Goal: Task Accomplishment & Management: Manage account settings

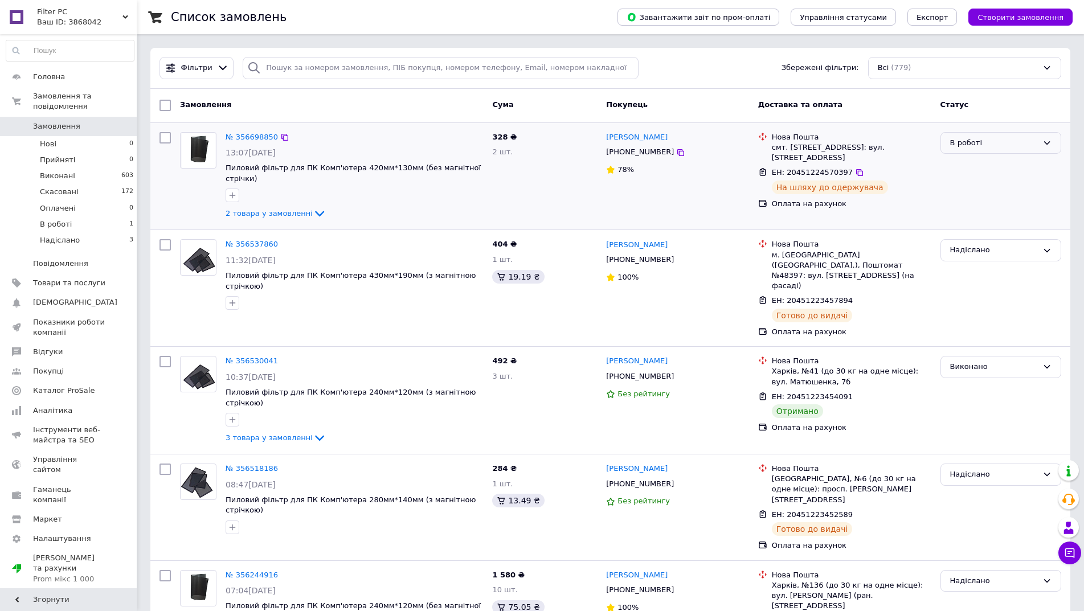
click at [984, 141] on div "В роботі" at bounding box center [994, 143] width 88 height 12
click at [968, 237] on li "Надіслано" at bounding box center [1001, 239] width 120 height 21
click at [257, 130] on div "№ 356698850 13:07, 11.08.2025 Пылевой фильтр для ПК Компьютера 420мм*130мм (без…" at bounding box center [354, 177] width 267 height 98
click at [261, 137] on link "№ 356698850" at bounding box center [252, 137] width 52 height 9
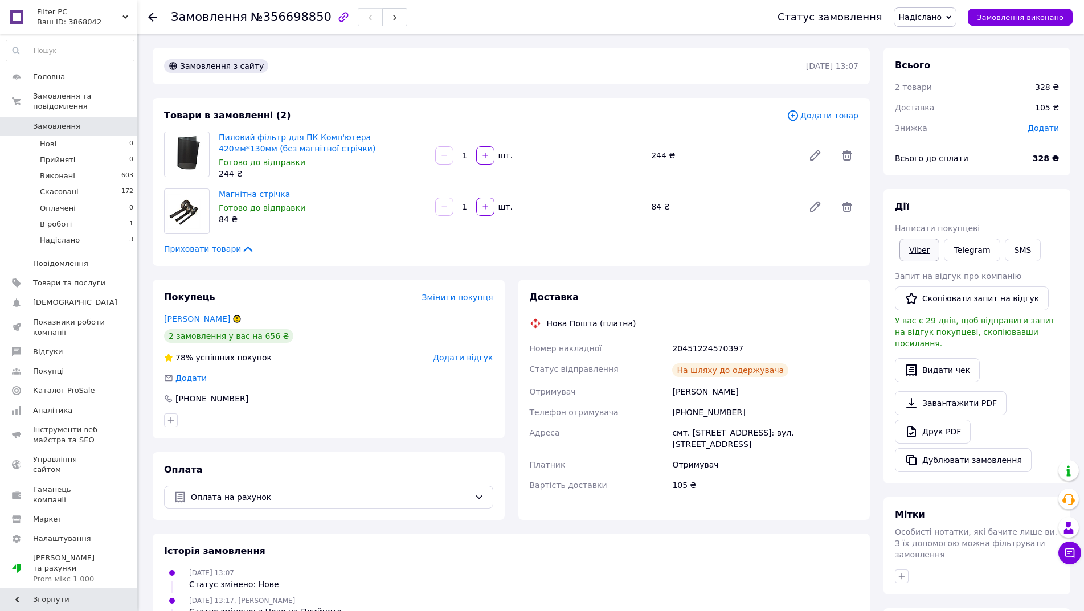
click at [908, 247] on link "Viber" at bounding box center [919, 250] width 40 height 23
click at [74, 121] on span "Замовлення" at bounding box center [56, 126] width 47 height 10
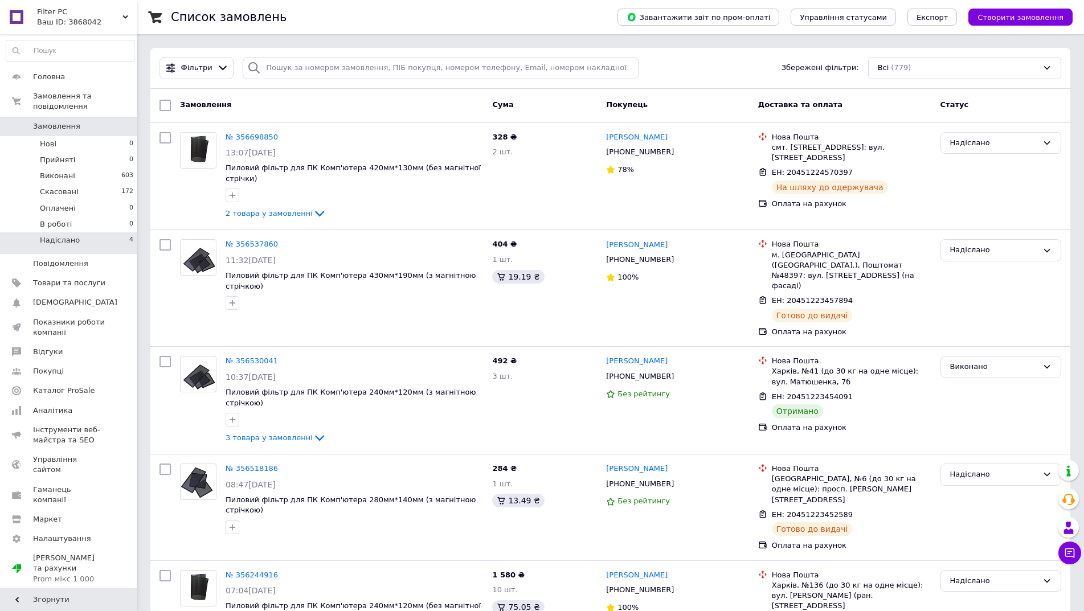
click at [89, 232] on li "Надіслано 4" at bounding box center [70, 243] width 140 height 22
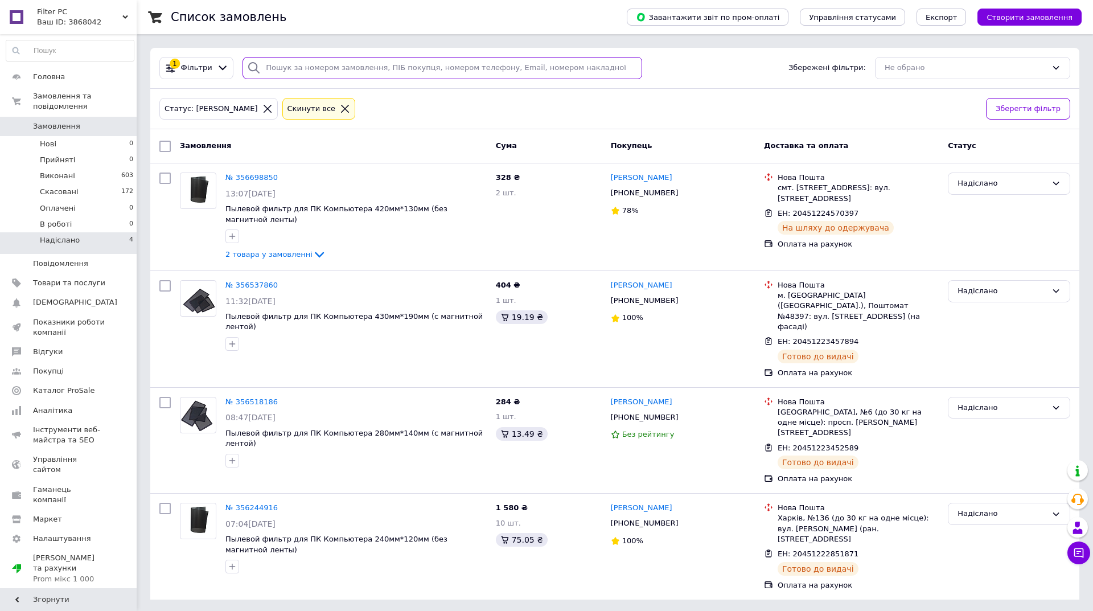
click at [441, 66] on input "search" at bounding box center [443, 68] width 400 height 22
paste input "20451222851871"
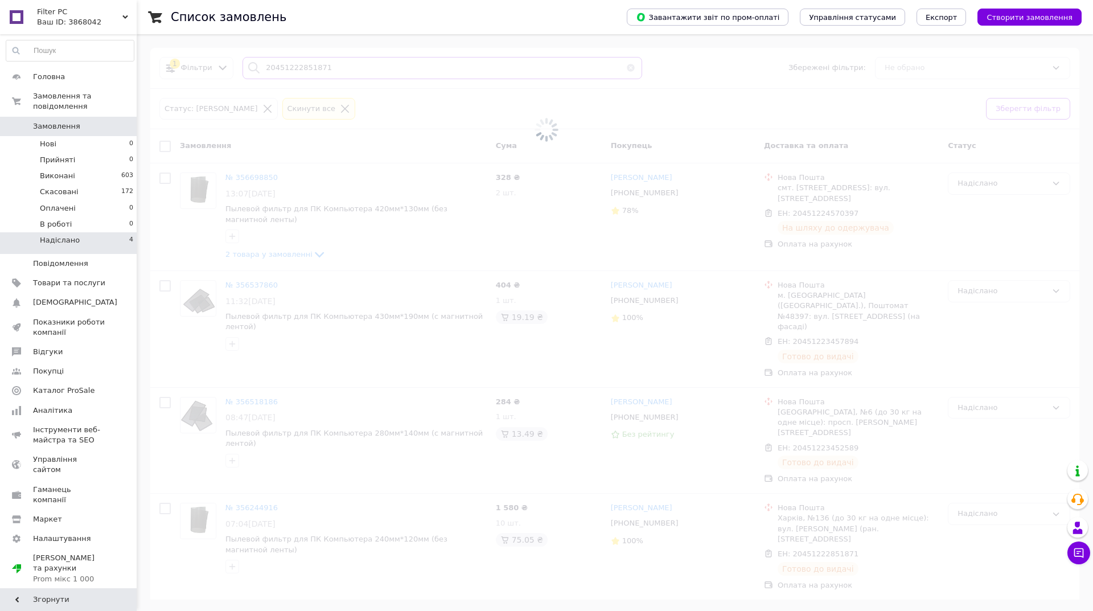
type input "20451222851871"
click at [113, 121] on span "0" at bounding box center [120, 126] width 31 height 10
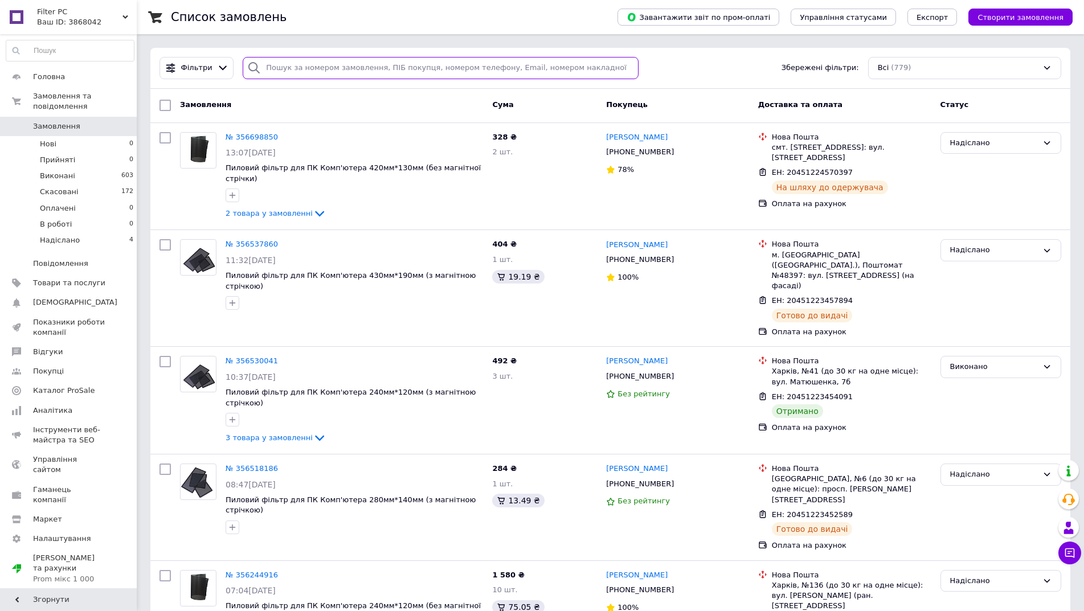
click at [431, 62] on input "search" at bounding box center [441, 68] width 396 height 22
paste input "20451222851871"
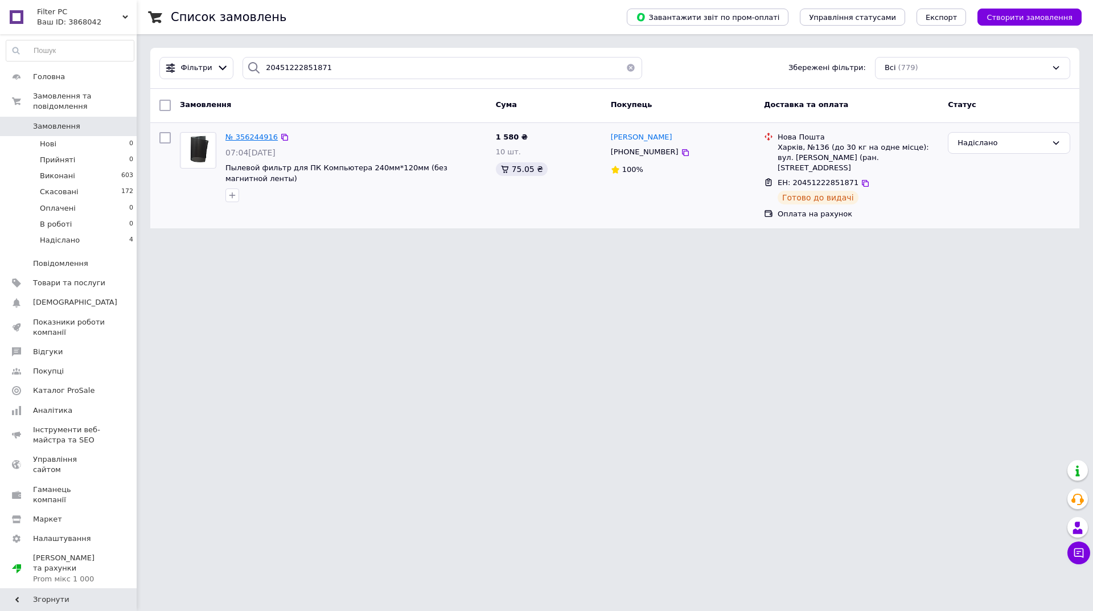
click at [247, 133] on span "№ 356244916" at bounding box center [252, 137] width 52 height 9
drag, startPoint x: 355, startPoint y: 65, endPoint x: 182, endPoint y: 65, distance: 173.1
click at [182, 65] on div "Фільтри 20451222851871 Збережені фільтри: Всі (779)" at bounding box center [615, 68] width 920 height 22
paste input "6339"
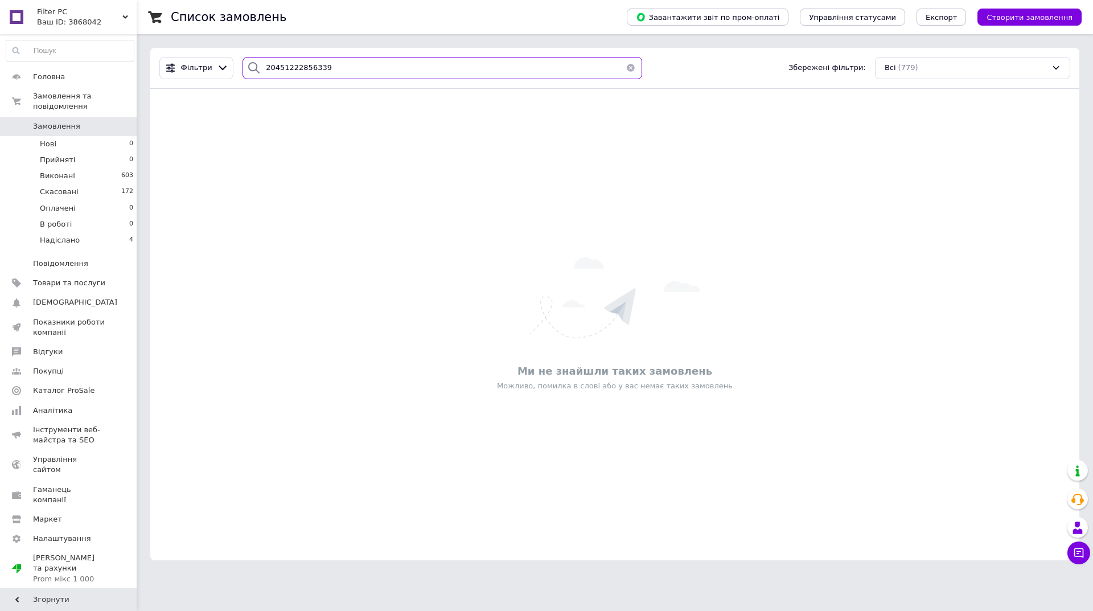
click at [336, 76] on input "20451222856339" at bounding box center [443, 68] width 400 height 22
paste input "345258"
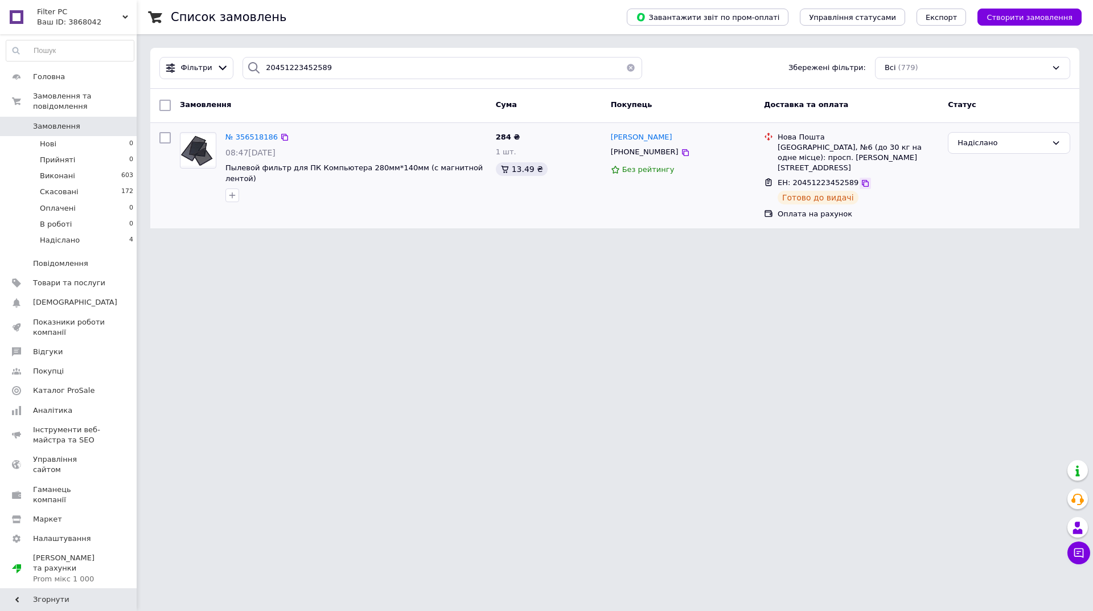
click at [861, 179] on icon at bounding box center [865, 183] width 9 height 9
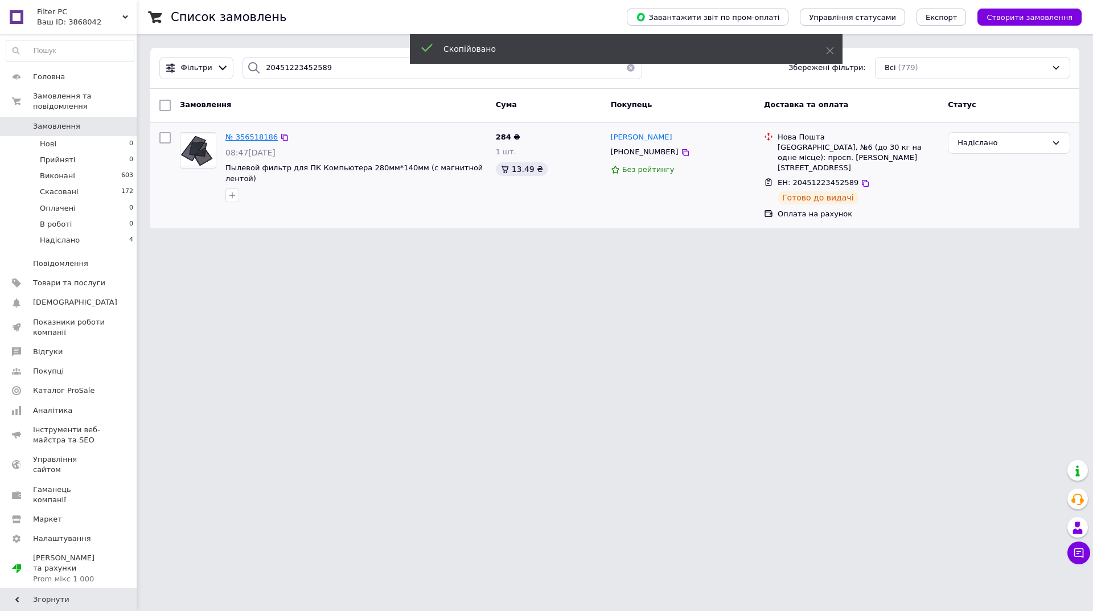
click at [251, 136] on span "№ 356518186" at bounding box center [252, 137] width 52 height 9
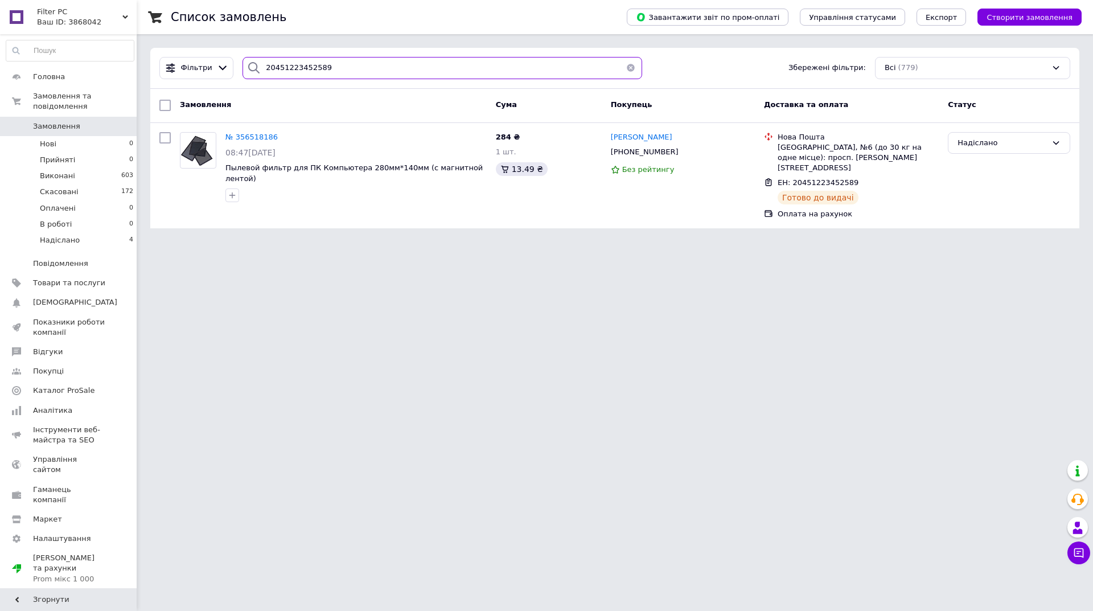
click at [343, 61] on input "20451223452589" at bounding box center [443, 68] width 400 height 22
paste input "7894"
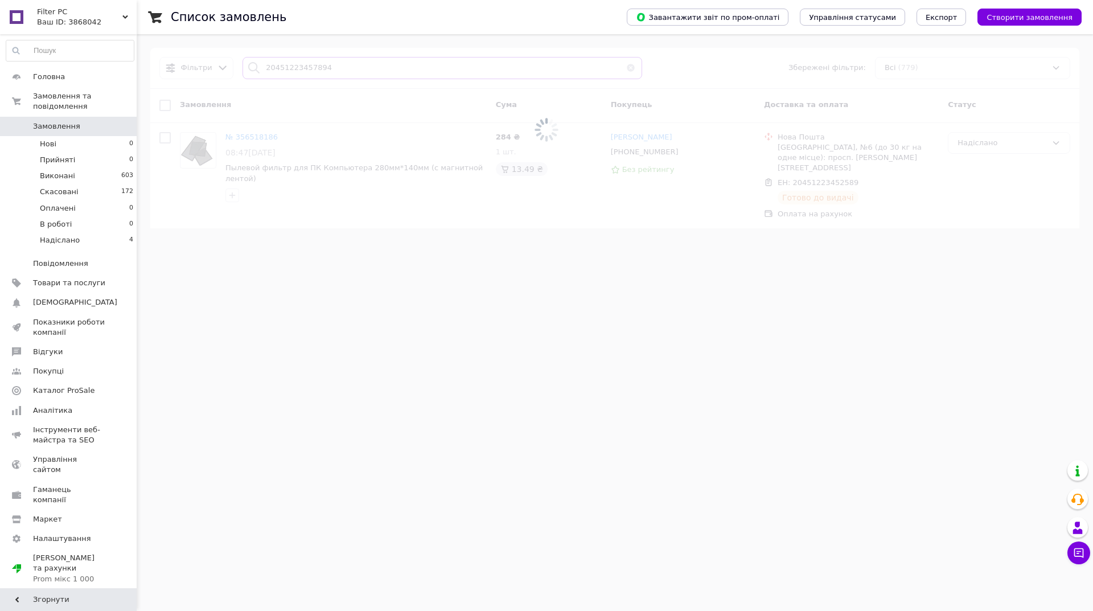
type input "20451223457894"
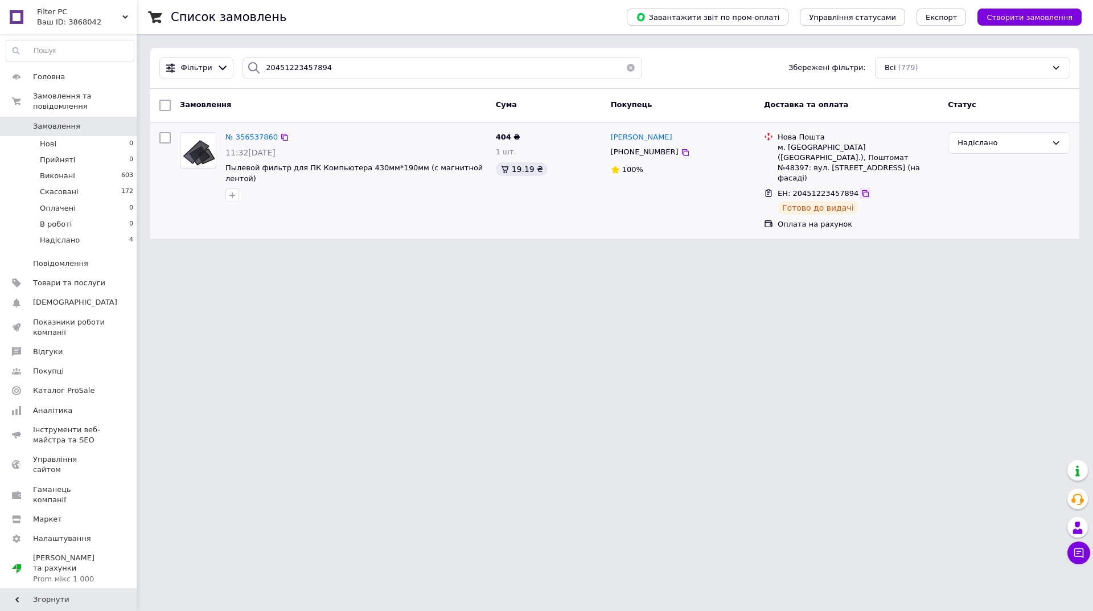
click at [861, 189] on icon at bounding box center [865, 193] width 9 height 9
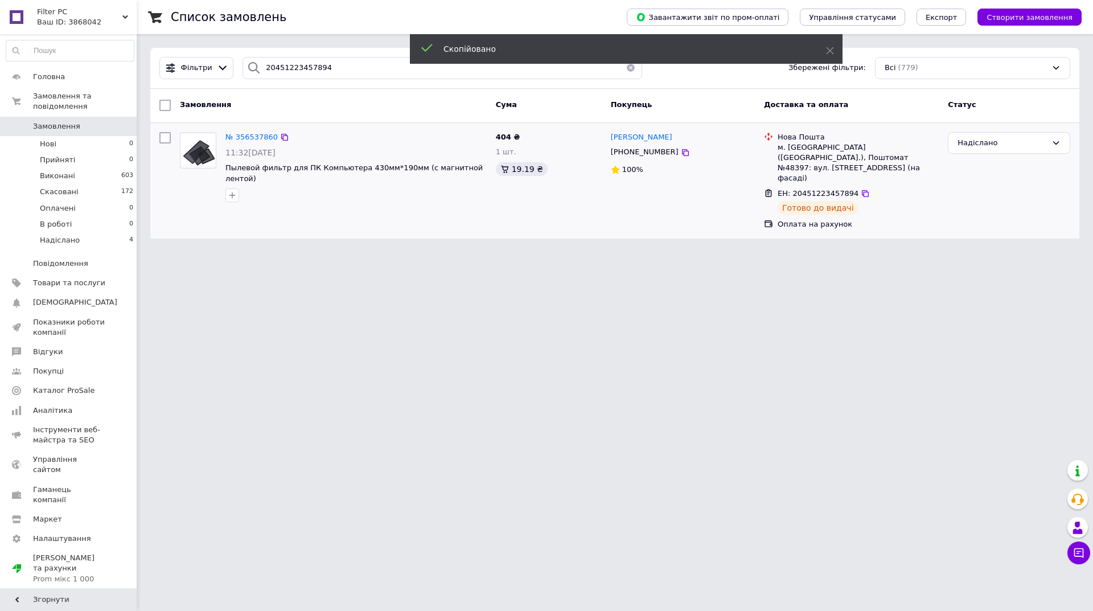
click at [257, 131] on div "№ 356537860" at bounding box center [251, 137] width 55 height 13
click at [257, 137] on span "№ 356537860" at bounding box center [252, 137] width 52 height 9
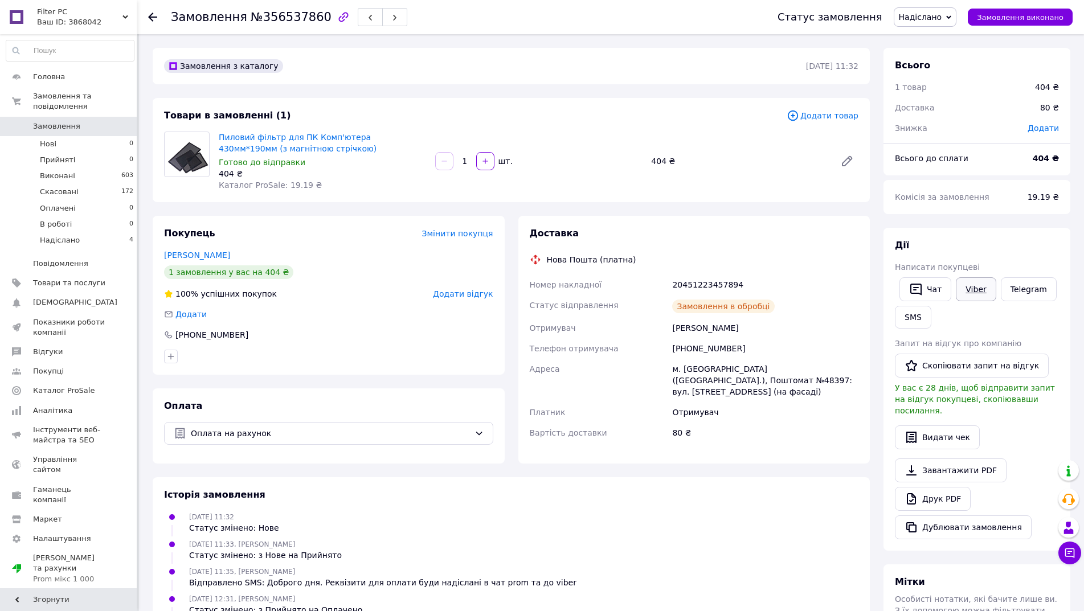
click at [956, 290] on link "Viber" at bounding box center [976, 289] width 40 height 24
click at [54, 121] on span "Замовлення" at bounding box center [56, 126] width 47 height 10
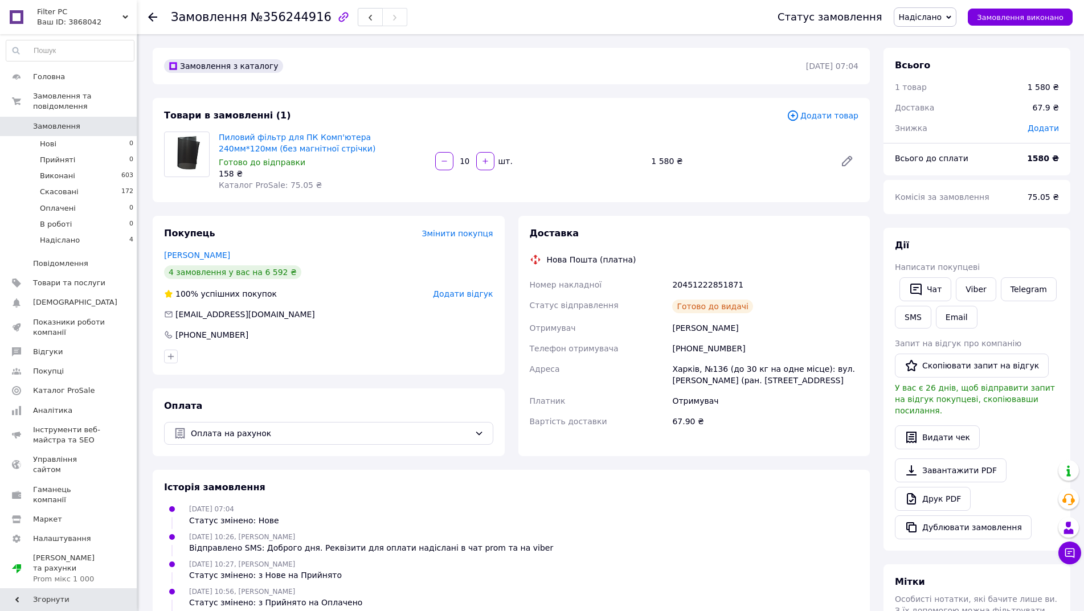
click at [716, 282] on div "20451222851871" at bounding box center [765, 284] width 191 height 21
copy div "20451222851871"
click at [974, 280] on link "Viber" at bounding box center [976, 289] width 40 height 24
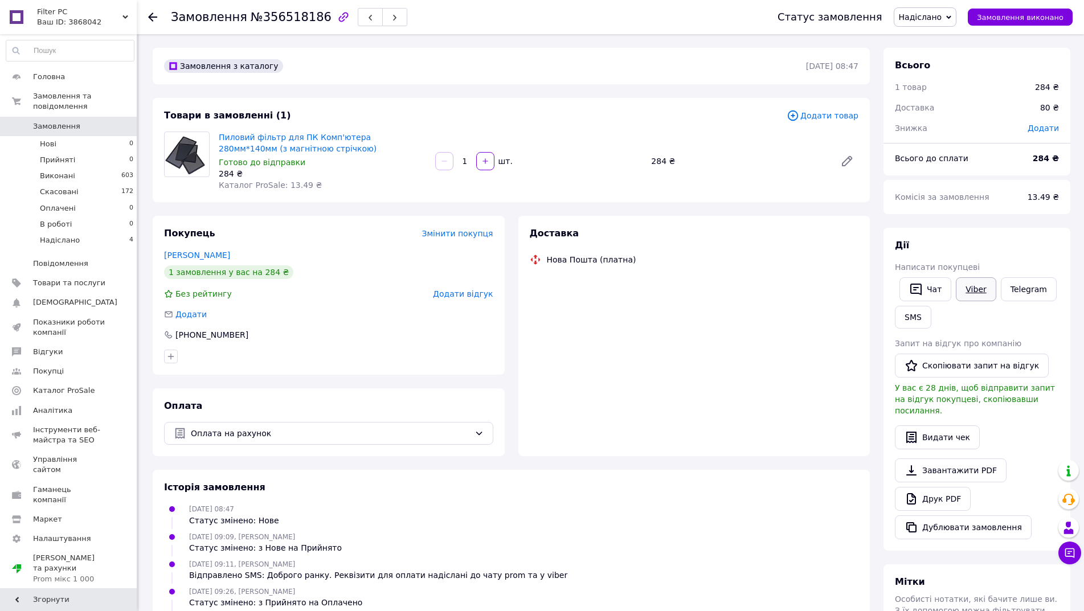
click at [979, 289] on link "Viber" at bounding box center [976, 289] width 40 height 24
